Goal: Task Accomplishment & Management: Manage account settings

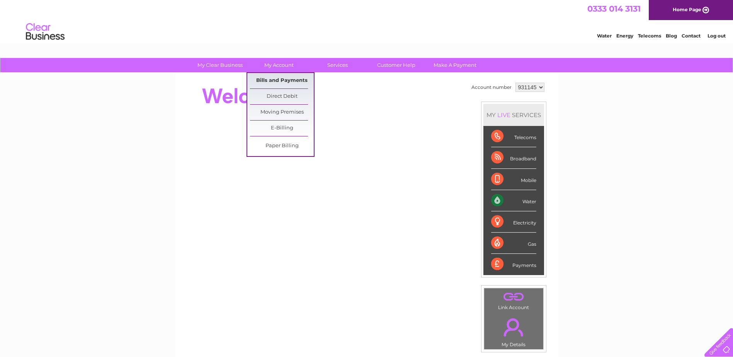
click at [275, 81] on link "Bills and Payments" at bounding box center [282, 80] width 64 height 15
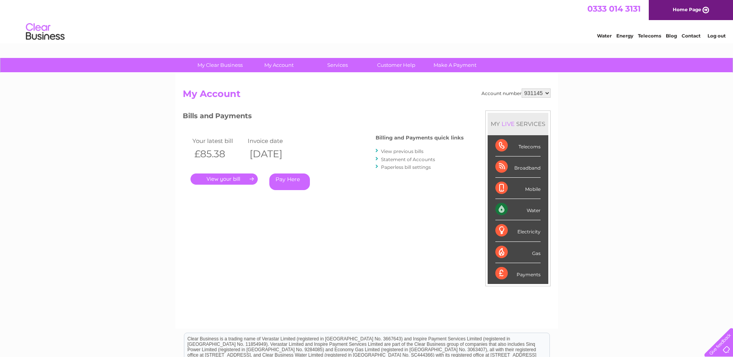
click at [234, 174] on link "." at bounding box center [224, 179] width 67 height 11
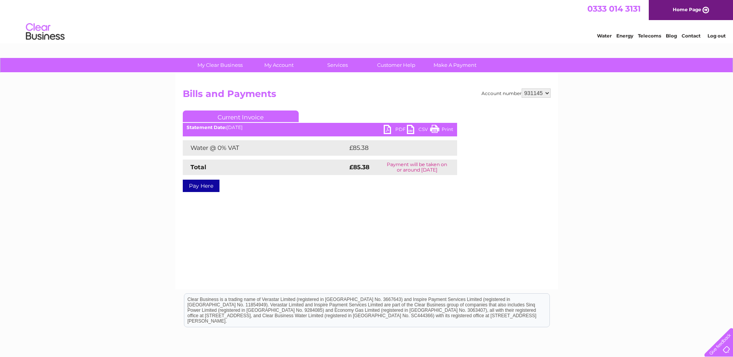
click at [389, 126] on link "PDF" at bounding box center [395, 130] width 23 height 11
click at [398, 128] on link "PDF" at bounding box center [395, 130] width 23 height 11
